Goal: Information Seeking & Learning: Check status

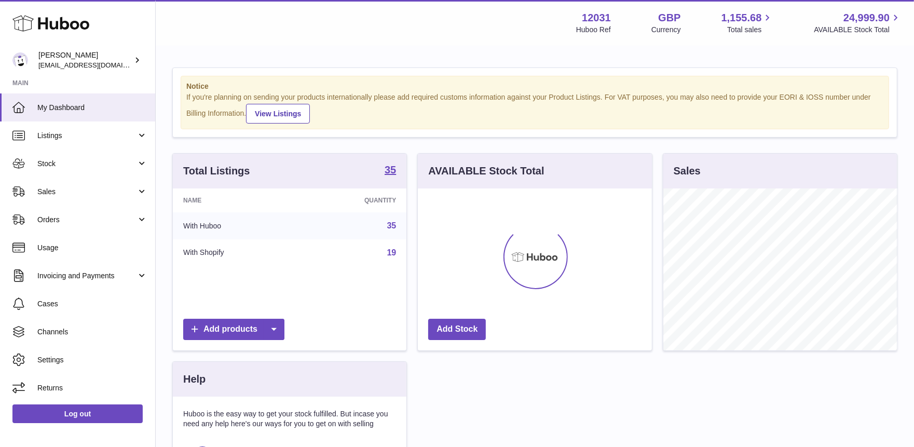
scroll to position [161, 234]
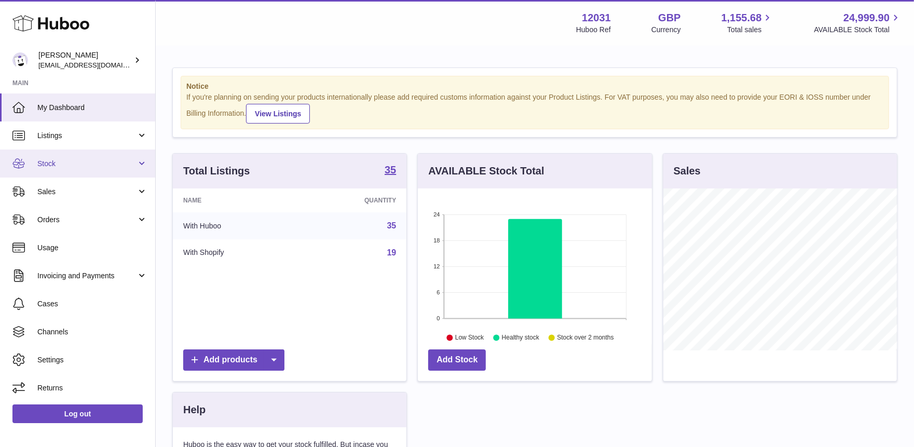
click at [67, 165] on span "Stock" at bounding box center [86, 164] width 99 height 10
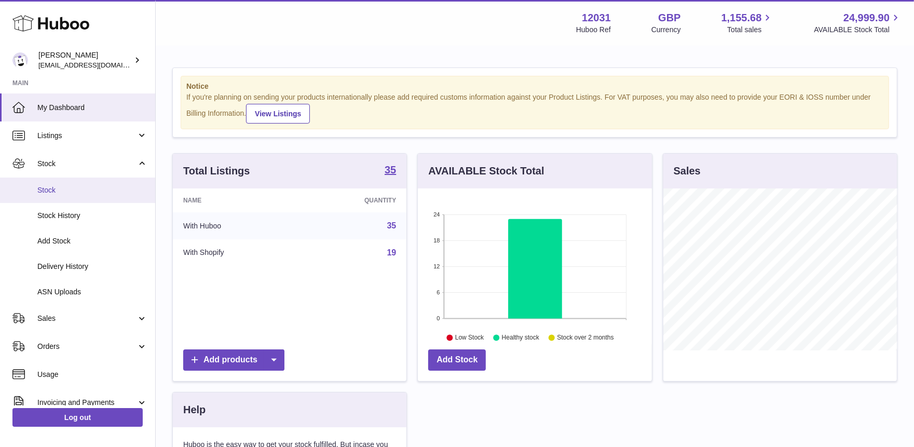
click at [60, 195] on link "Stock" at bounding box center [77, 190] width 155 height 25
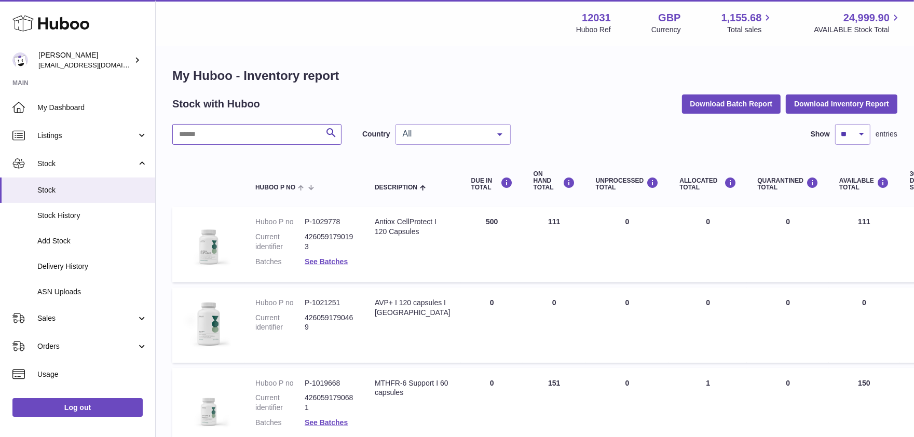
click at [198, 133] on input "text" at bounding box center [256, 134] width 169 height 21
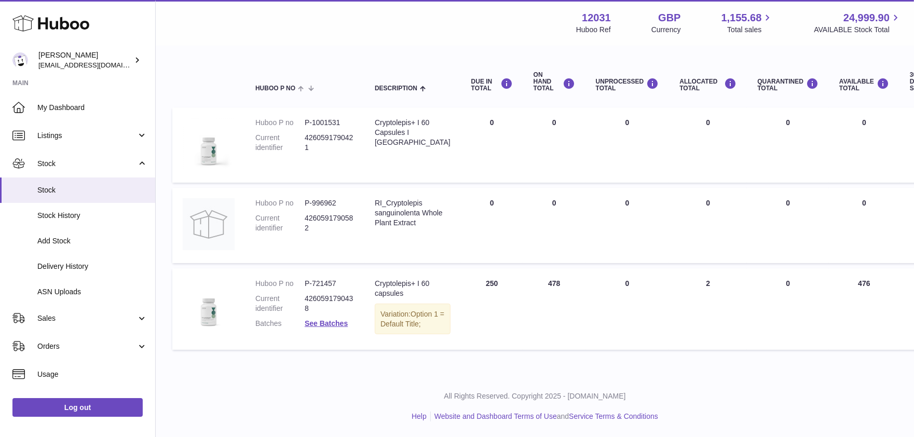
scroll to position [108, 0]
click at [341, 319] on link "See Batches" at bounding box center [326, 323] width 43 height 8
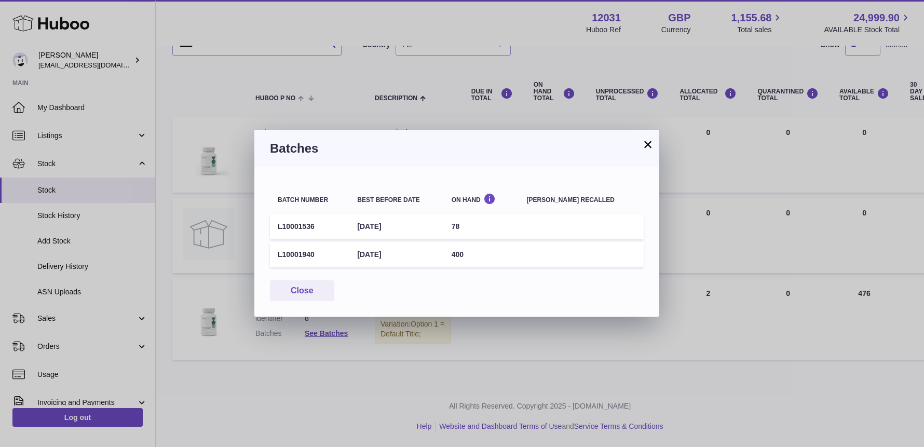
click at [651, 143] on button "×" at bounding box center [648, 144] width 12 height 12
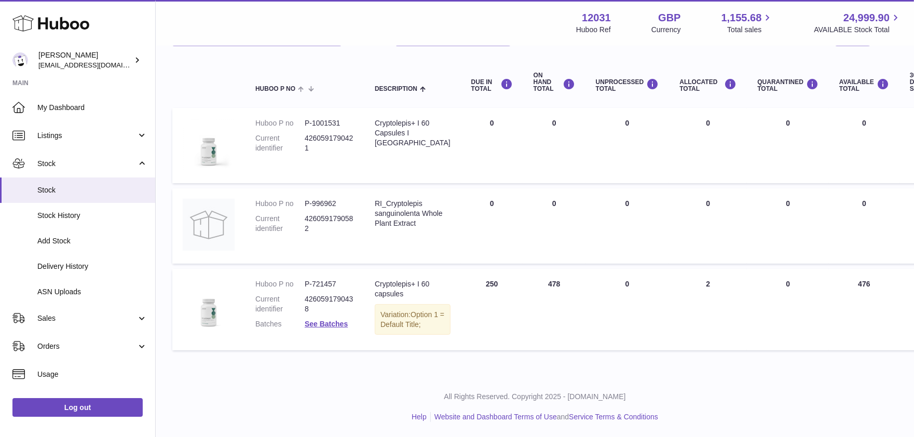
scroll to position [0, 0]
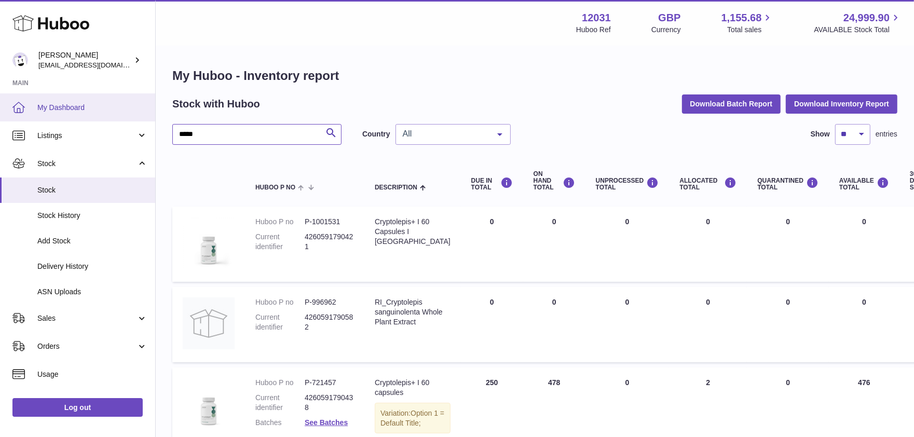
drag, startPoint x: 254, startPoint y: 132, endPoint x: 54, endPoint y: 118, distance: 200.3
click at [54, 118] on div "Huboo Fritzi Nicolaus admin@makewellforyou.com Main My Dashboard Listings Not w…" at bounding box center [457, 268] width 914 height 536
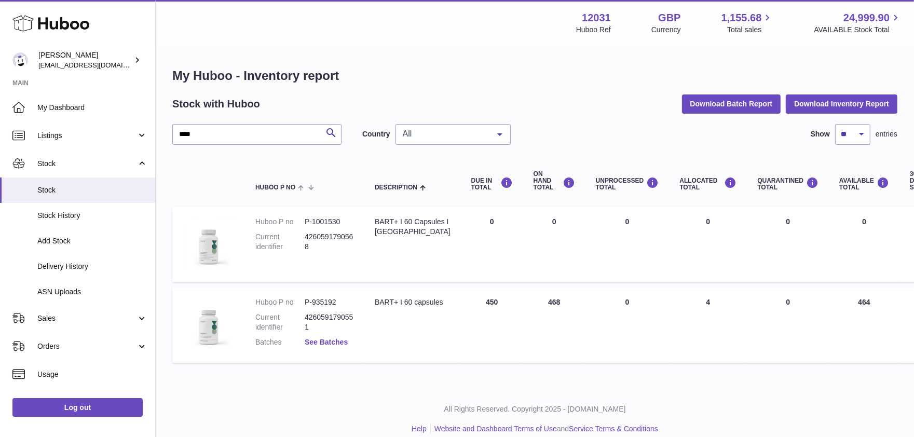
click at [314, 339] on link "See Batches" at bounding box center [326, 342] width 43 height 8
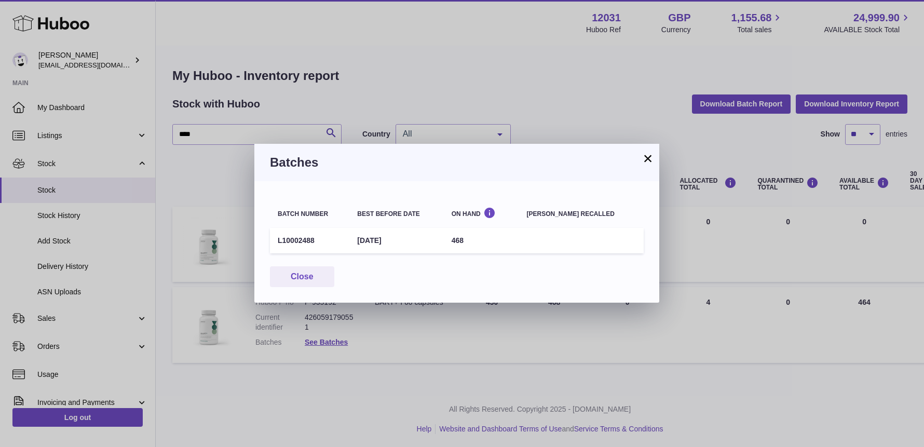
drag, startPoint x: 315, startPoint y: 241, endPoint x: 272, endPoint y: 241, distance: 43.1
click at [272, 241] on td "L10002488" at bounding box center [309, 240] width 79 height 25
copy td "L10002488"
click at [650, 157] on button "×" at bounding box center [648, 158] width 12 height 12
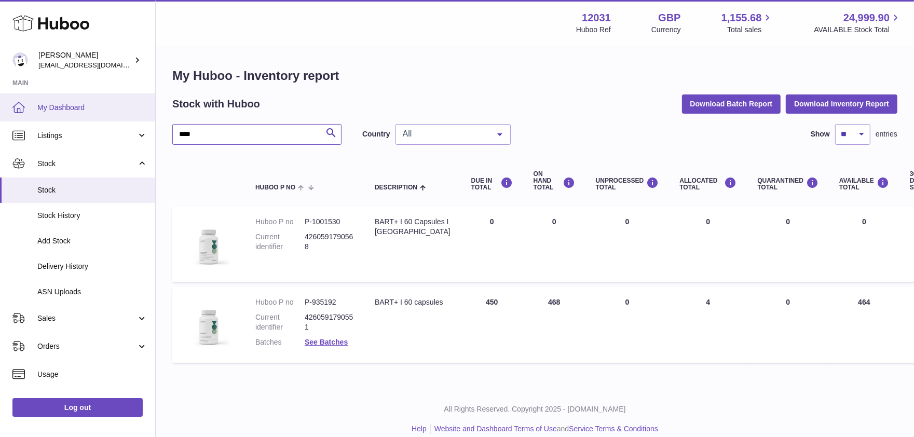
drag, startPoint x: 207, startPoint y: 134, endPoint x: 114, endPoint y: 120, distance: 94.4
click at [114, 120] on div "Huboo Fritzi Nicolaus admin@makewellforyou.com Main My Dashboard Listings Not w…" at bounding box center [457, 225] width 914 height 450
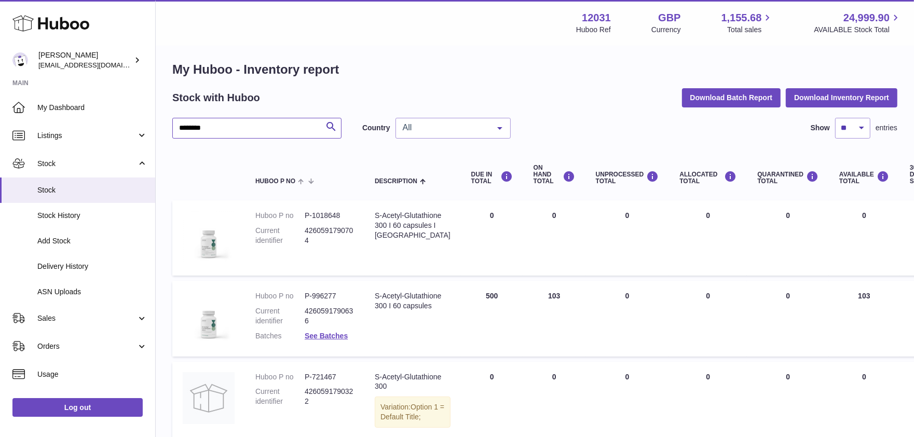
scroll to position [8, 0]
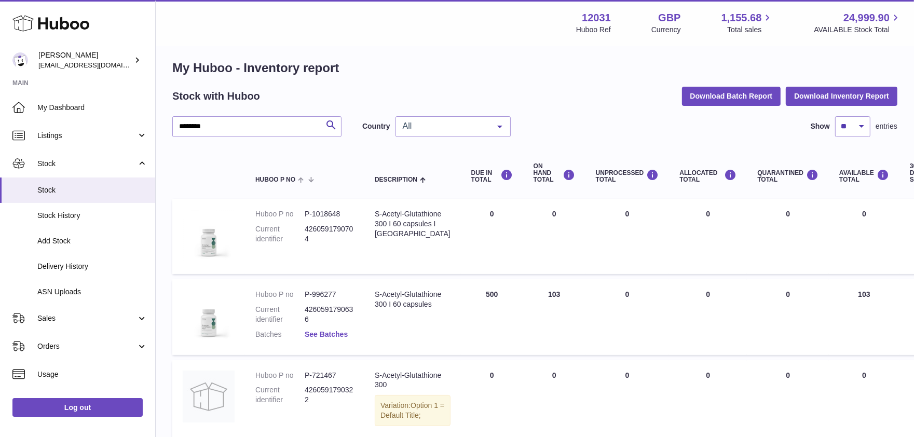
click at [344, 335] on link "See Batches" at bounding box center [326, 334] width 43 height 8
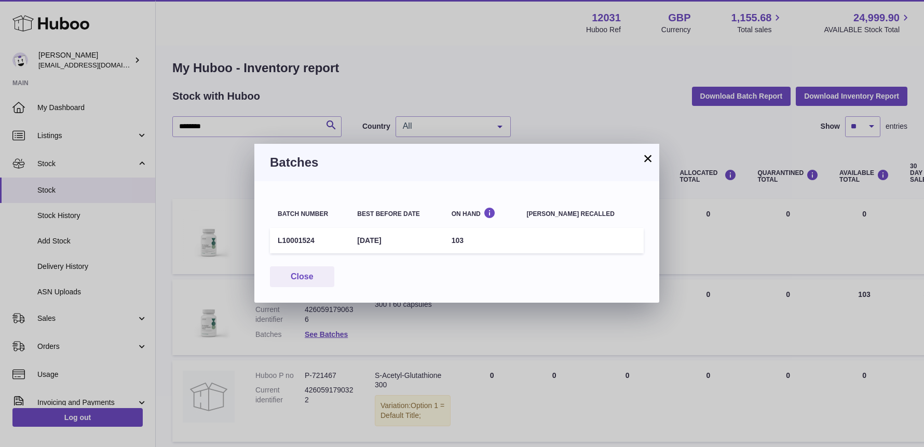
drag, startPoint x: 319, startPoint y: 242, endPoint x: 267, endPoint y: 242, distance: 51.9
click at [267, 242] on div "Batch number Best before date On Hand Batch recalled L10001524 28th Feb 2027 10…" at bounding box center [456, 241] width 405 height 121
click at [291, 242] on td "L10001524" at bounding box center [309, 240] width 79 height 25
drag, startPoint x: 315, startPoint y: 242, endPoint x: 279, endPoint y: 240, distance: 35.9
click at [279, 240] on td "L10001524" at bounding box center [309, 240] width 79 height 25
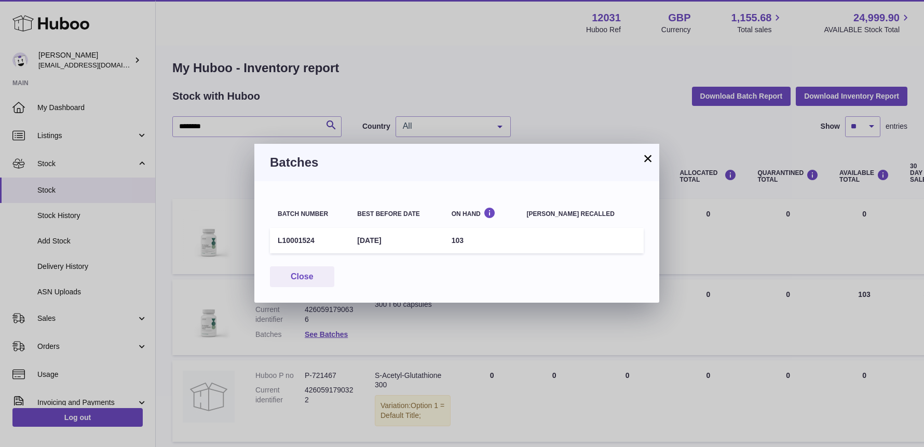
copy td "L10001524"
click at [283, 275] on button "Close" at bounding box center [302, 276] width 64 height 21
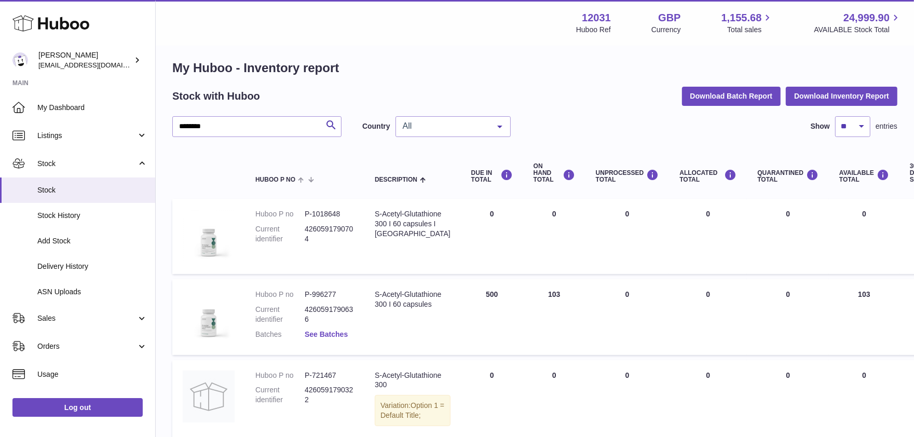
click at [328, 334] on link "See Batches" at bounding box center [326, 334] width 43 height 8
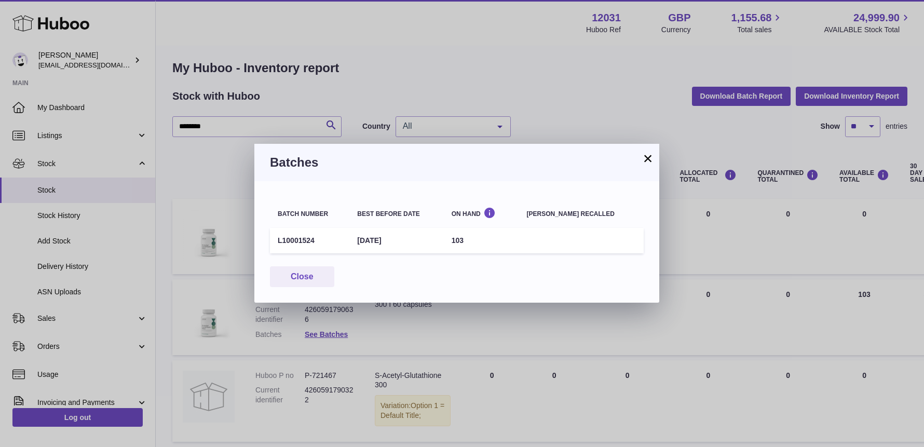
click at [645, 164] on button "×" at bounding box center [648, 158] width 12 height 12
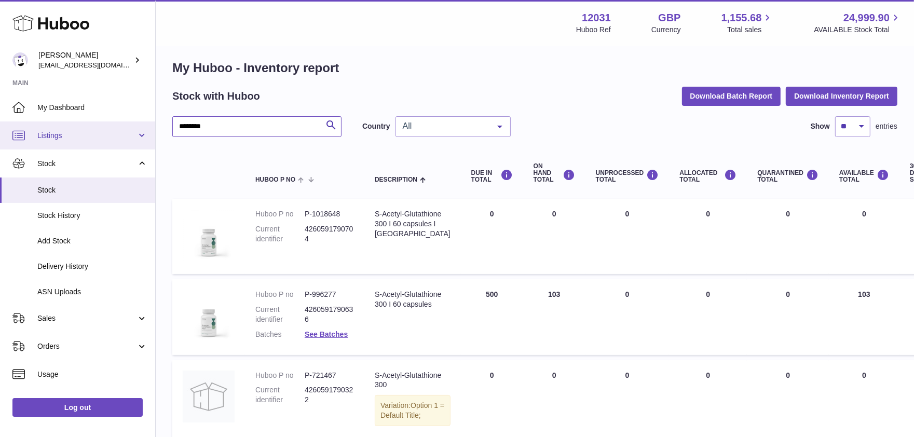
drag, startPoint x: 246, startPoint y: 135, endPoint x: 65, endPoint y: 121, distance: 181.1
click at [66, 123] on div "Huboo Fritzi Nicolaus admin@makewellforyou.com Main My Dashboard Listings Not w…" at bounding box center [457, 260] width 914 height 537
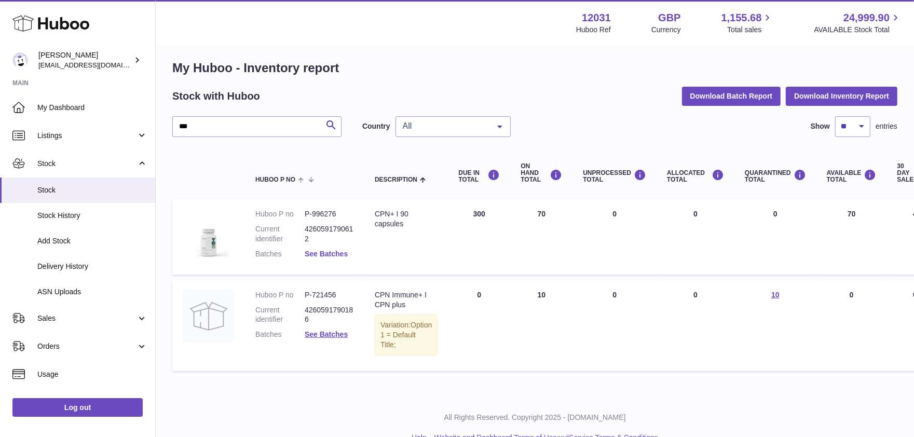
click at [334, 253] on link "See Batches" at bounding box center [326, 254] width 43 height 8
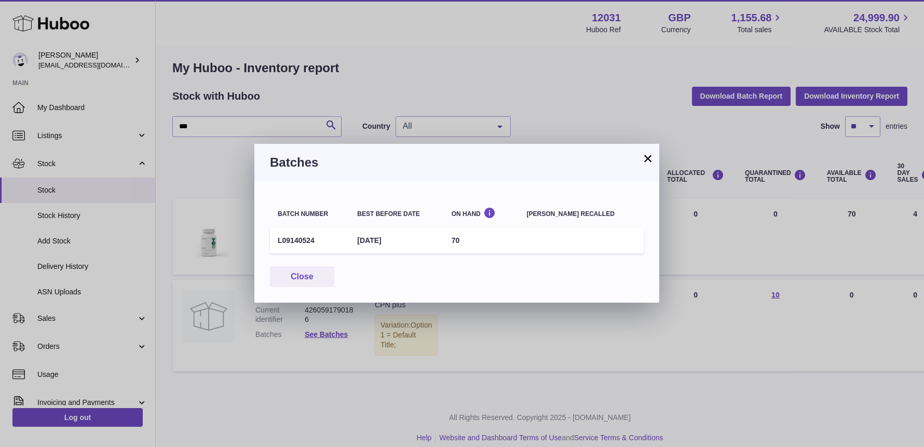
click at [241, 134] on div "× Batches Batch number Best before date On Hand Batch recalled L09140524 30th J…" at bounding box center [462, 223] width 924 height 447
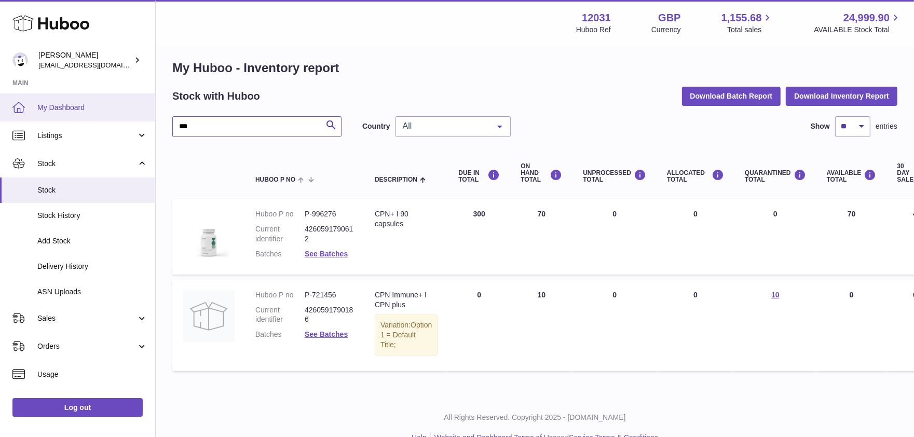
drag, startPoint x: 242, startPoint y: 128, endPoint x: 105, endPoint y: 108, distance: 139.0
click at [106, 109] on div "Huboo Fritzi Nicolaus admin@makewellforyou.com Main My Dashboard Listings Not w…" at bounding box center [457, 225] width 914 height 466
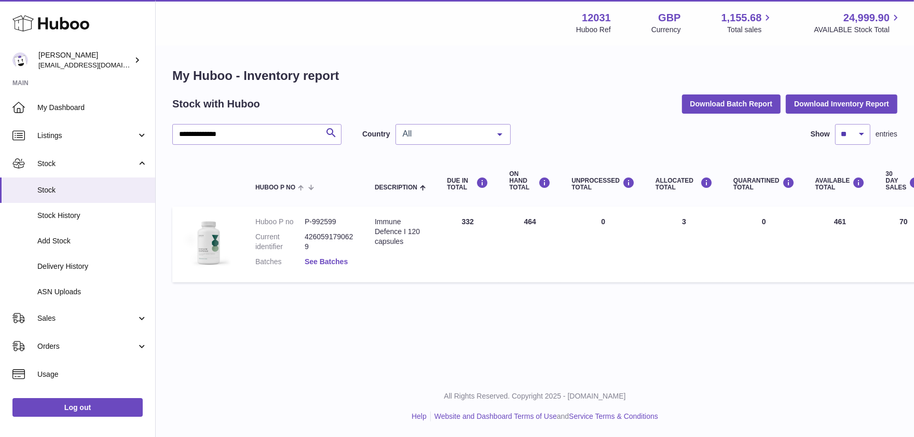
click at [340, 257] on link "See Batches" at bounding box center [326, 261] width 43 height 8
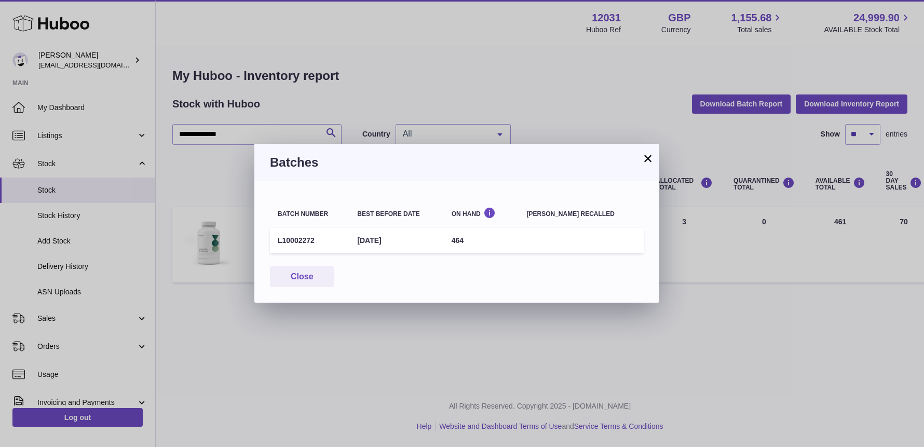
click at [645, 159] on button "×" at bounding box center [648, 158] width 12 height 12
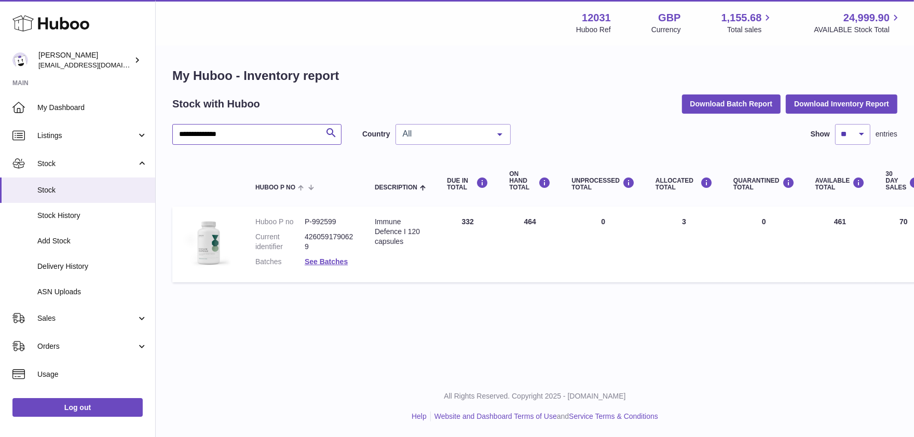
drag, startPoint x: 251, startPoint y: 137, endPoint x: -5, endPoint y: 88, distance: 261.1
click at [0, 88] on html ".st0{fill:#141414;}" at bounding box center [457, 218] width 914 height 437
type input "***"
click at [73, 194] on span "Stock" at bounding box center [92, 190] width 110 height 10
click at [62, 113] on link "My Dashboard" at bounding box center [77, 107] width 155 height 28
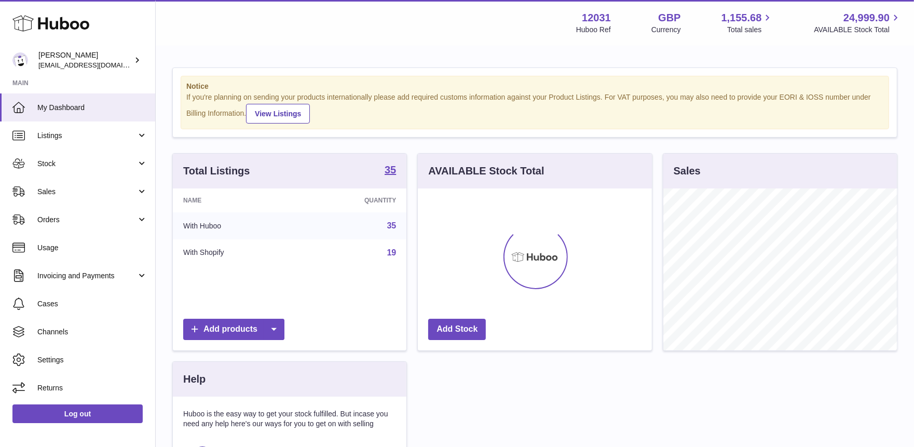
scroll to position [161, 234]
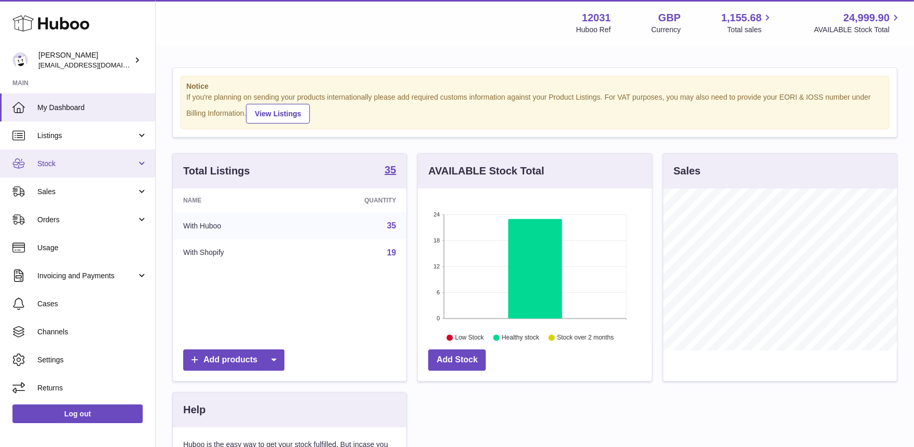
click at [76, 157] on link "Stock" at bounding box center [77, 163] width 155 height 28
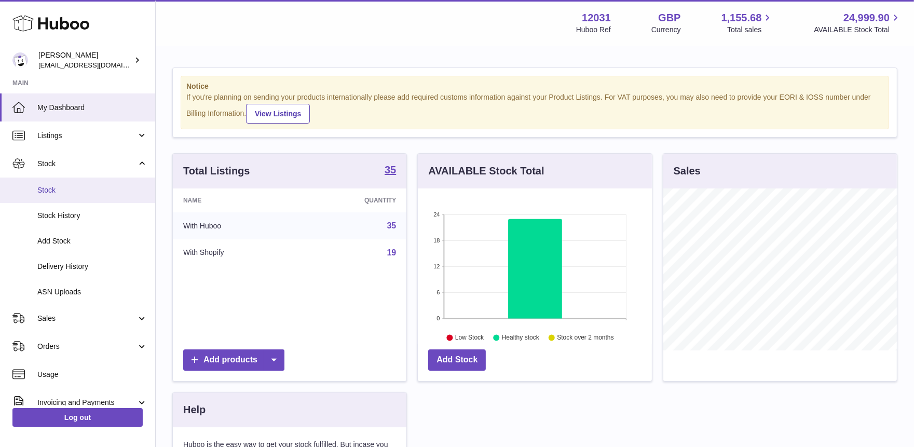
click at [66, 186] on span "Stock" at bounding box center [92, 190] width 110 height 10
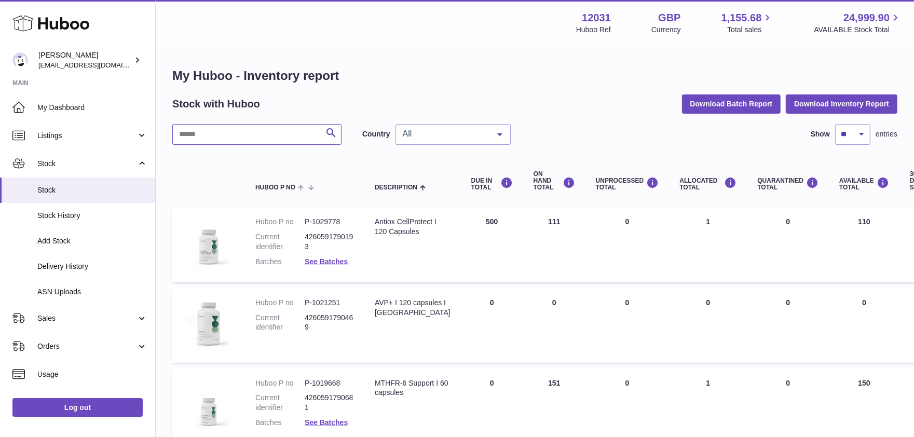
click at [232, 135] on input "text" at bounding box center [256, 134] width 169 height 21
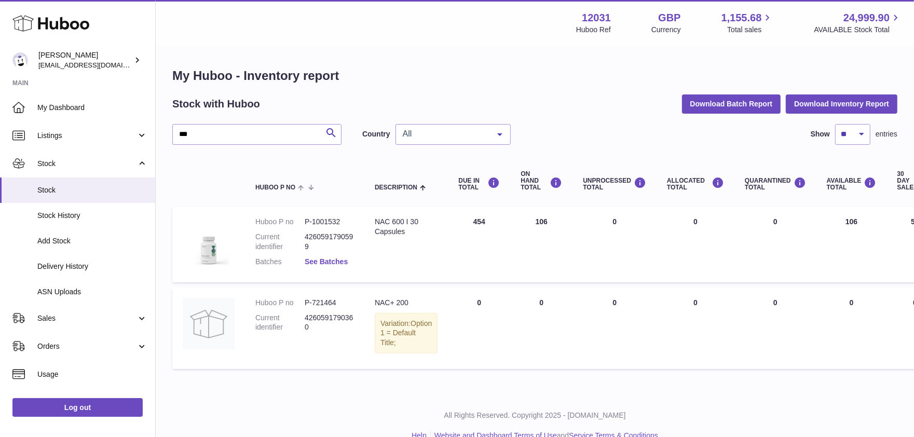
click at [315, 261] on link "See Batches" at bounding box center [326, 261] width 43 height 8
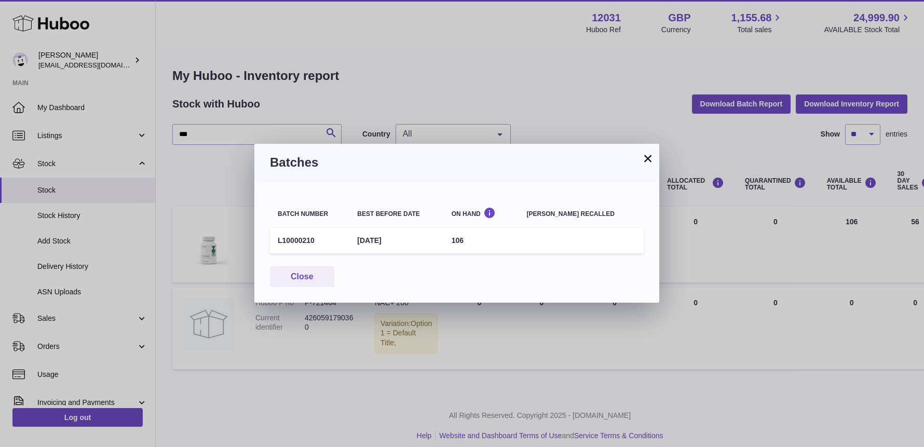
click at [230, 208] on div "× Batches Batch number Best before date On Hand Batch recalled L10000210 30th S…" at bounding box center [462, 223] width 924 height 447
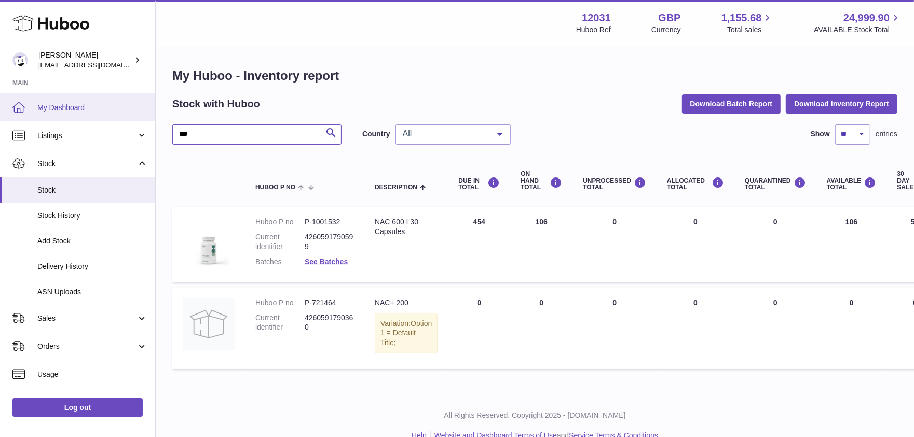
drag, startPoint x: 220, startPoint y: 135, endPoint x: 47, endPoint y: 113, distance: 174.3
click at [47, 113] on div "Huboo Fritzi Nicolaus admin@makewellforyou.com Main My Dashboard Listings Not w…" at bounding box center [457, 228] width 914 height 456
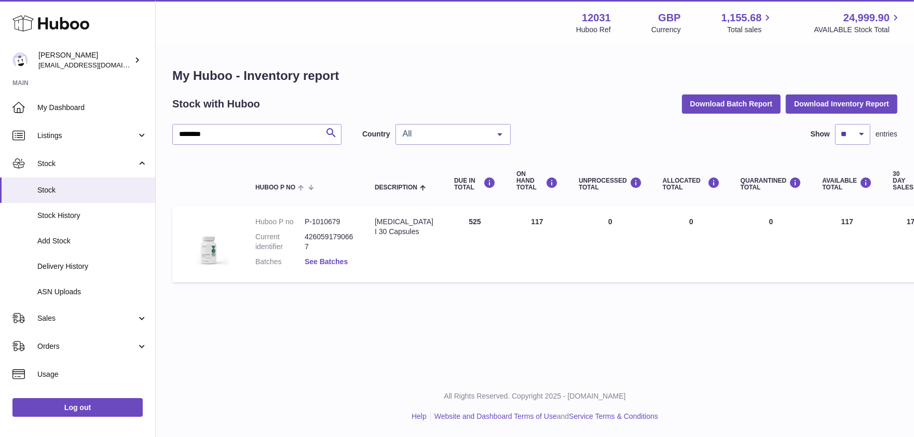
click at [318, 262] on link "See Batches" at bounding box center [326, 261] width 43 height 8
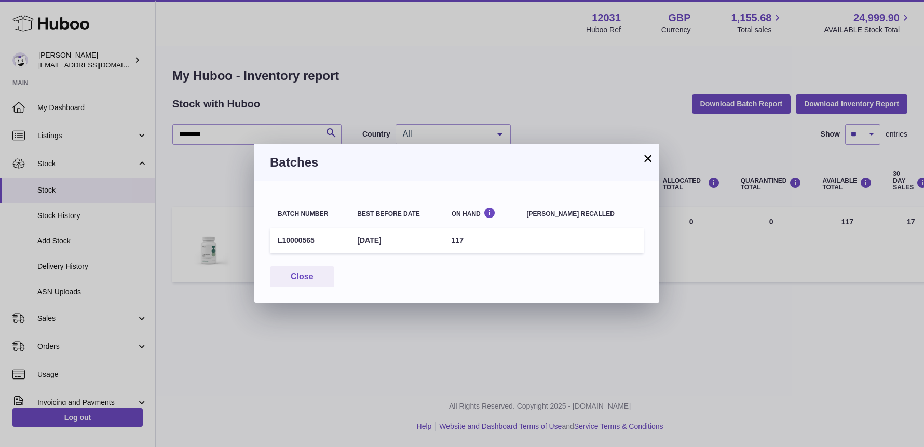
click at [216, 149] on div "× Batches Batch number Best before date On Hand Batch recalled L10000565 31st O…" at bounding box center [462, 223] width 924 height 447
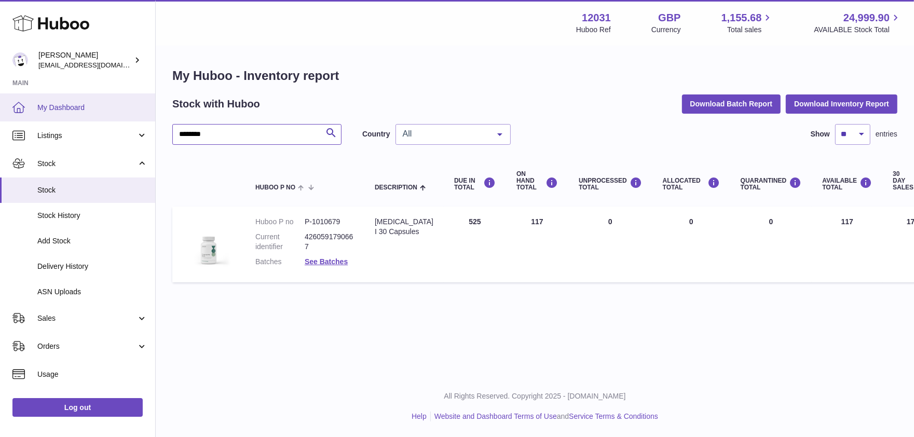
drag, startPoint x: 225, startPoint y: 138, endPoint x: 59, endPoint y: 113, distance: 168.4
click at [61, 114] on div "Huboo Fritzi Nicolaus admin@makewellforyou.com Main My Dashboard Listings Not w…" at bounding box center [457, 218] width 914 height 437
click at [326, 256] on dl "Huboo P no P-1010678 Current identifier 4260591790674 Batches See Batches" at bounding box center [304, 244] width 99 height 55
click at [326, 260] on link "See Batches" at bounding box center [326, 261] width 43 height 8
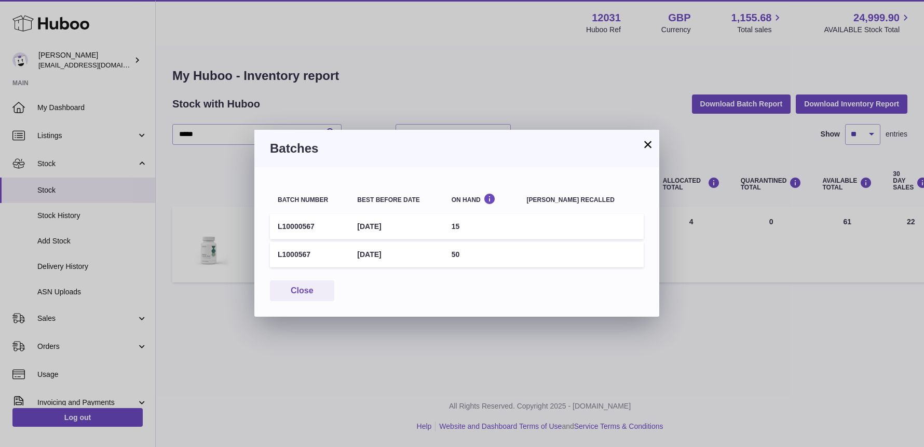
click at [214, 176] on div "× Batches Batch number Best before date On Hand Batch recalled L10000567 31st O…" at bounding box center [462, 223] width 924 height 447
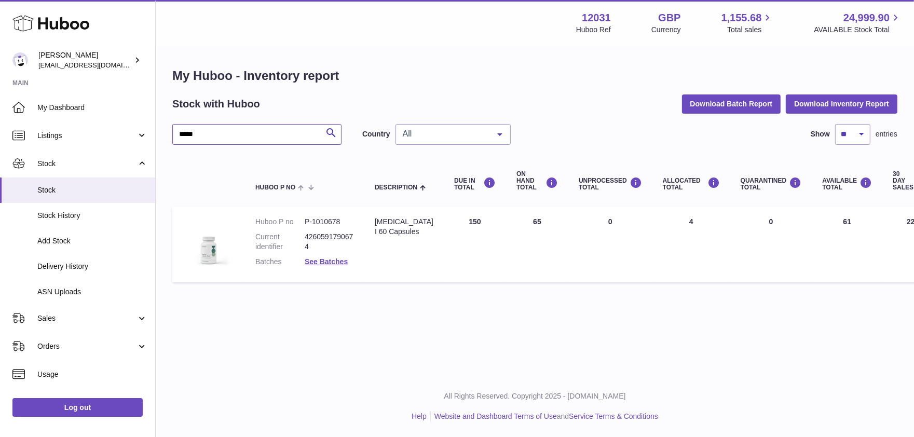
drag, startPoint x: 208, startPoint y: 135, endPoint x: -5, endPoint y: 103, distance: 215.7
click at [0, 103] on html ".st0{fill:#141414;}" at bounding box center [457, 218] width 914 height 437
type input "*****"
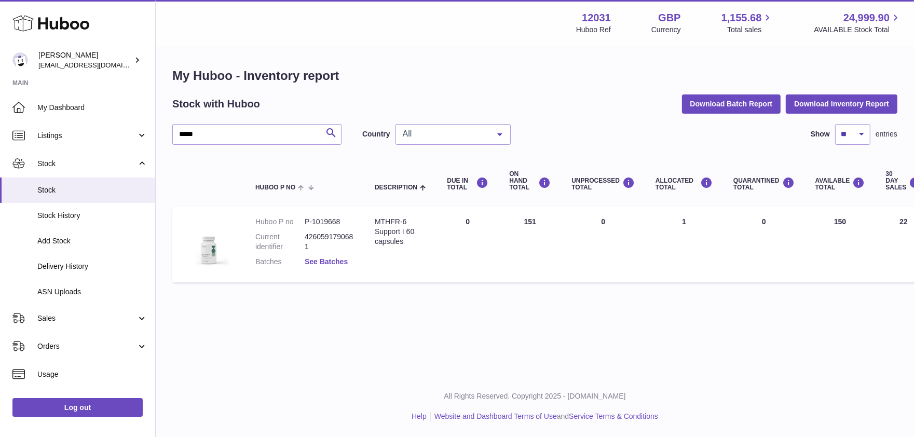
click at [329, 261] on link "See Batches" at bounding box center [326, 261] width 43 height 8
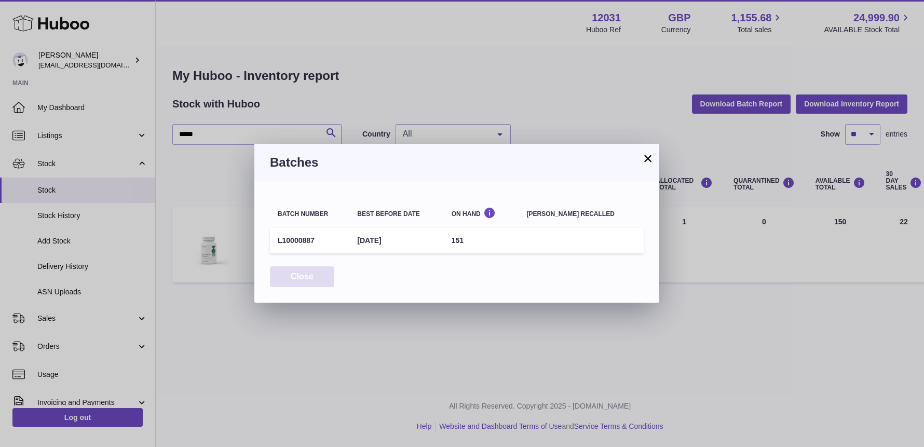
click at [301, 275] on button "Close" at bounding box center [302, 276] width 64 height 21
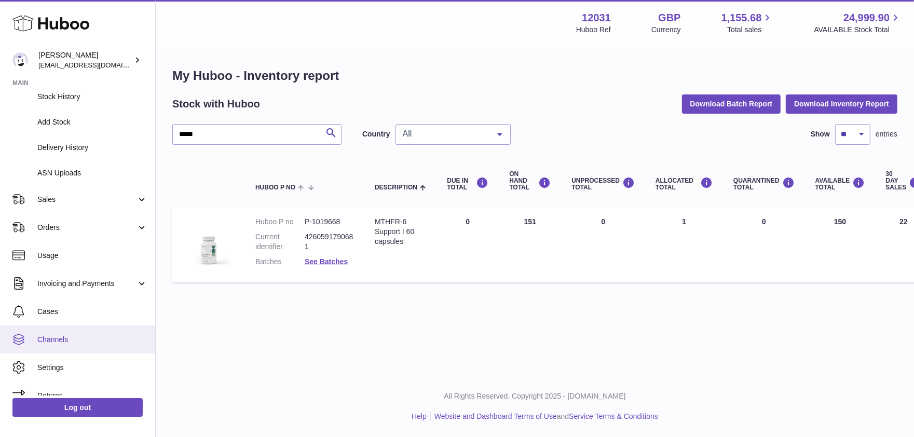
scroll to position [122, 0]
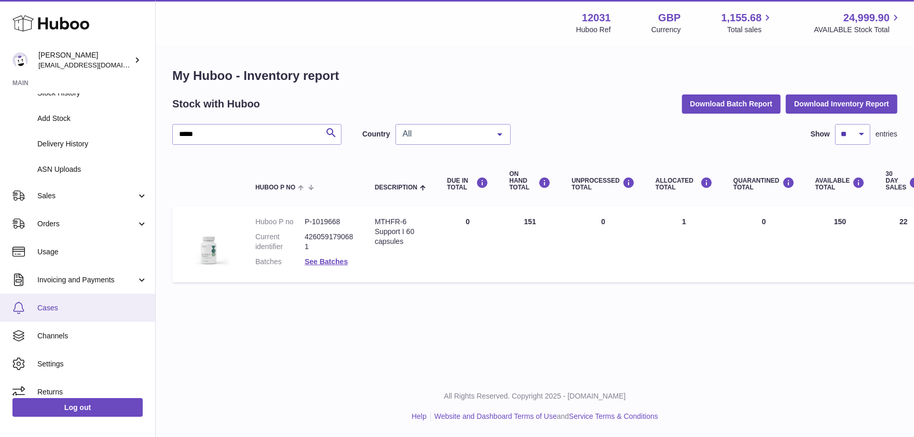
click at [53, 315] on link "Cases" at bounding box center [77, 308] width 155 height 28
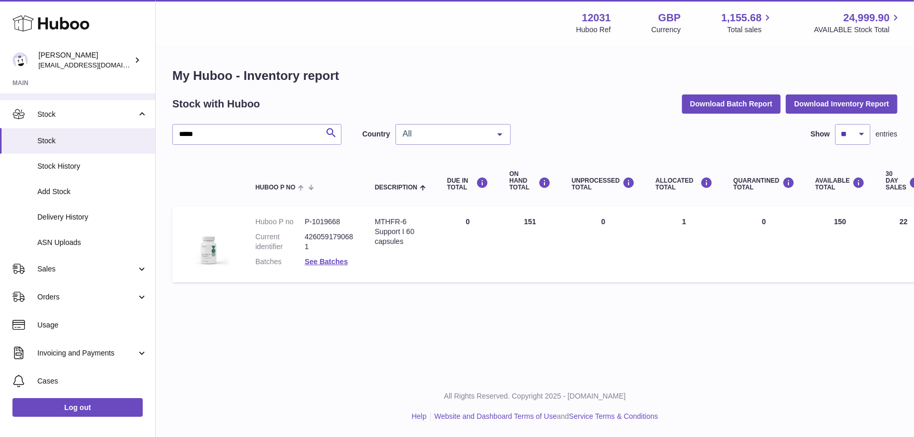
scroll to position [0, 0]
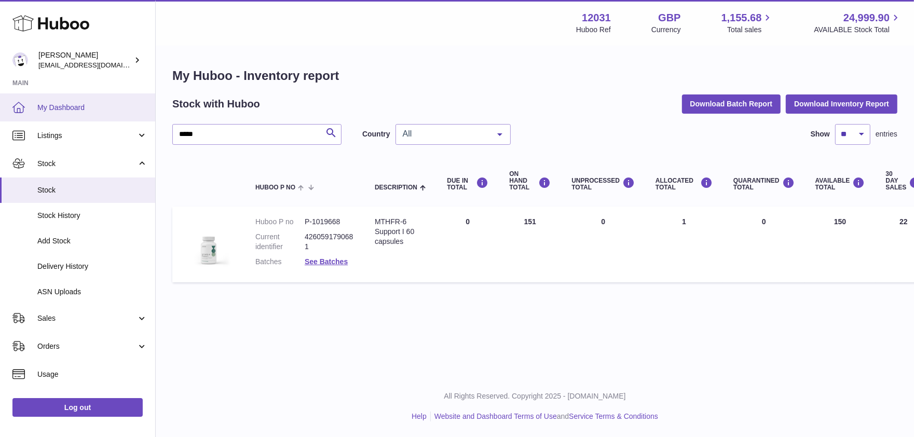
click at [72, 108] on span "My Dashboard" at bounding box center [92, 108] width 110 height 10
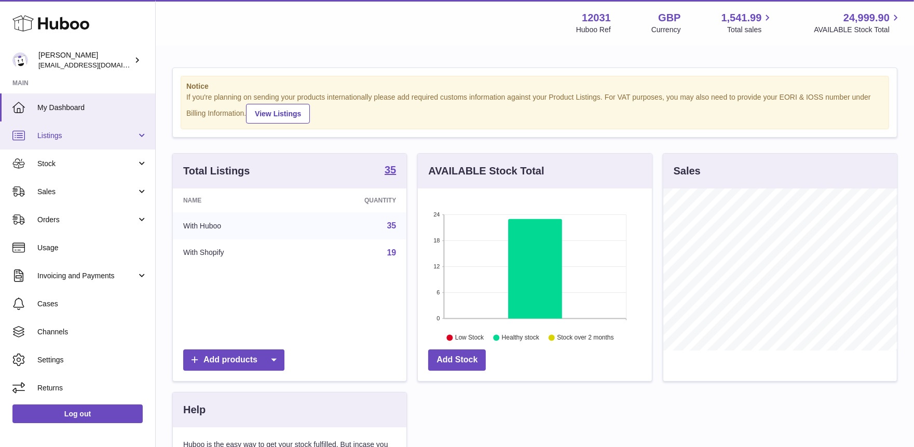
scroll to position [161, 234]
